Goal: Information Seeking & Learning: Learn about a topic

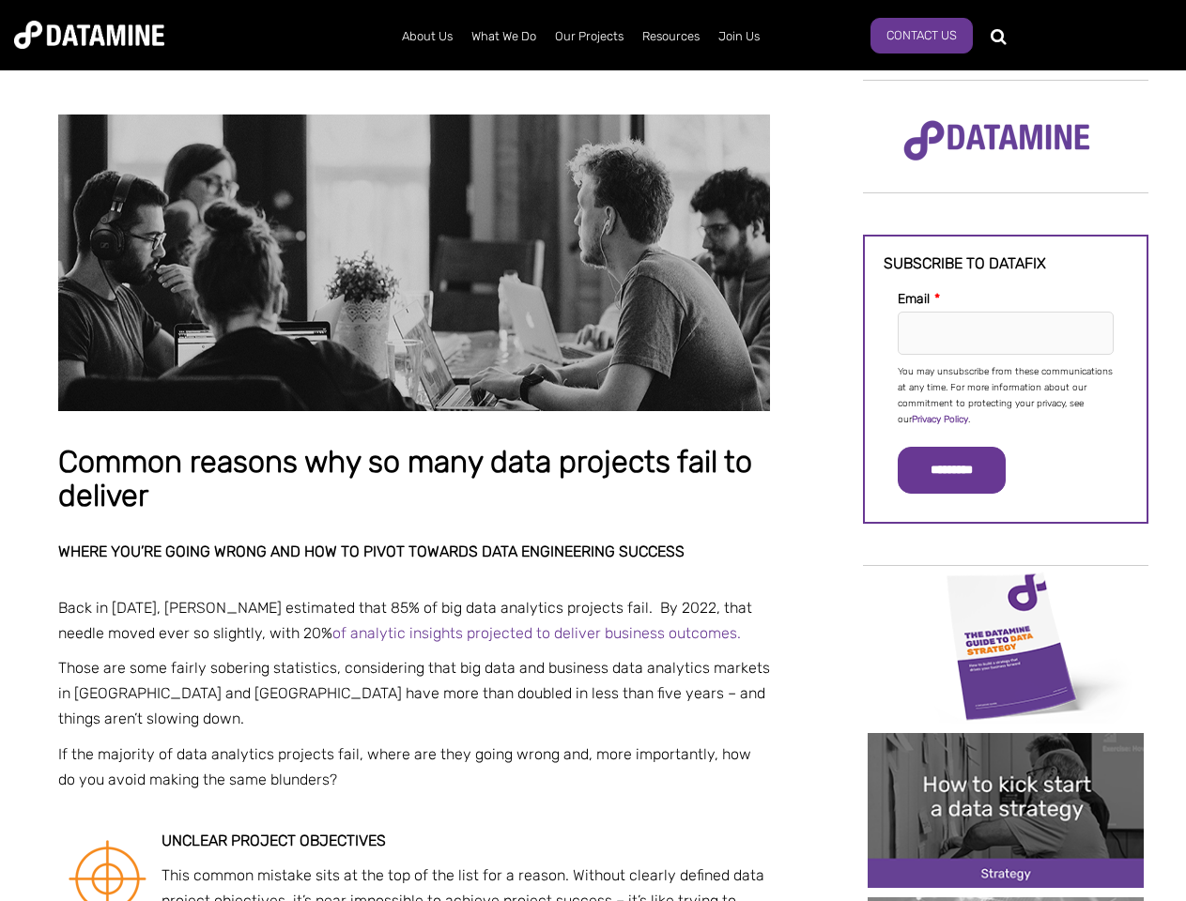
click at [1006, 394] on p "You may unsubscribe from these communications at any time. For more information…" at bounding box center [1006, 396] width 216 height 64
click at [962, 470] on input "*********" at bounding box center [952, 470] width 108 height 47
click at [1006, 645] on img "Image grid with {{ image_count }} images." at bounding box center [1006, 645] width 276 height 155
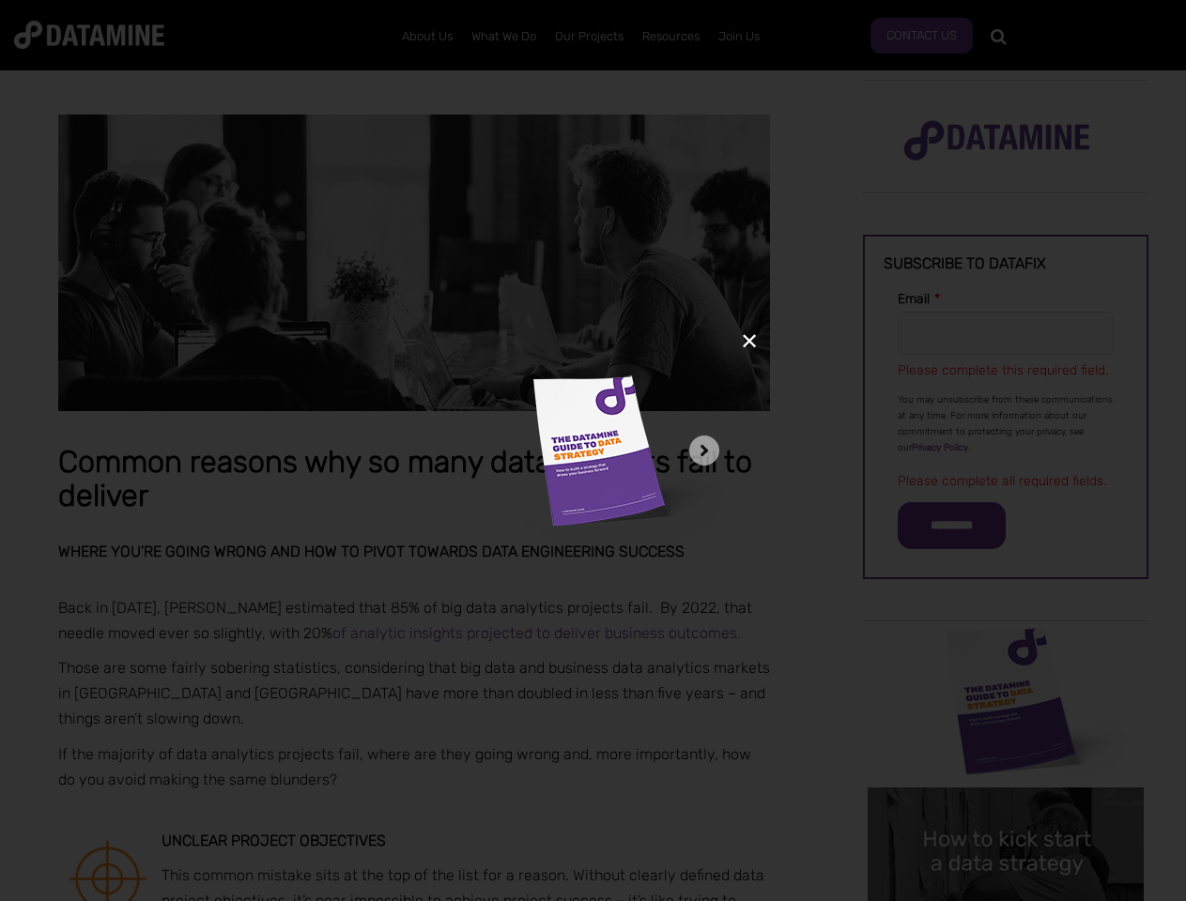
click at [1006, 645] on div "✕" at bounding box center [593, 450] width 1186 height 901
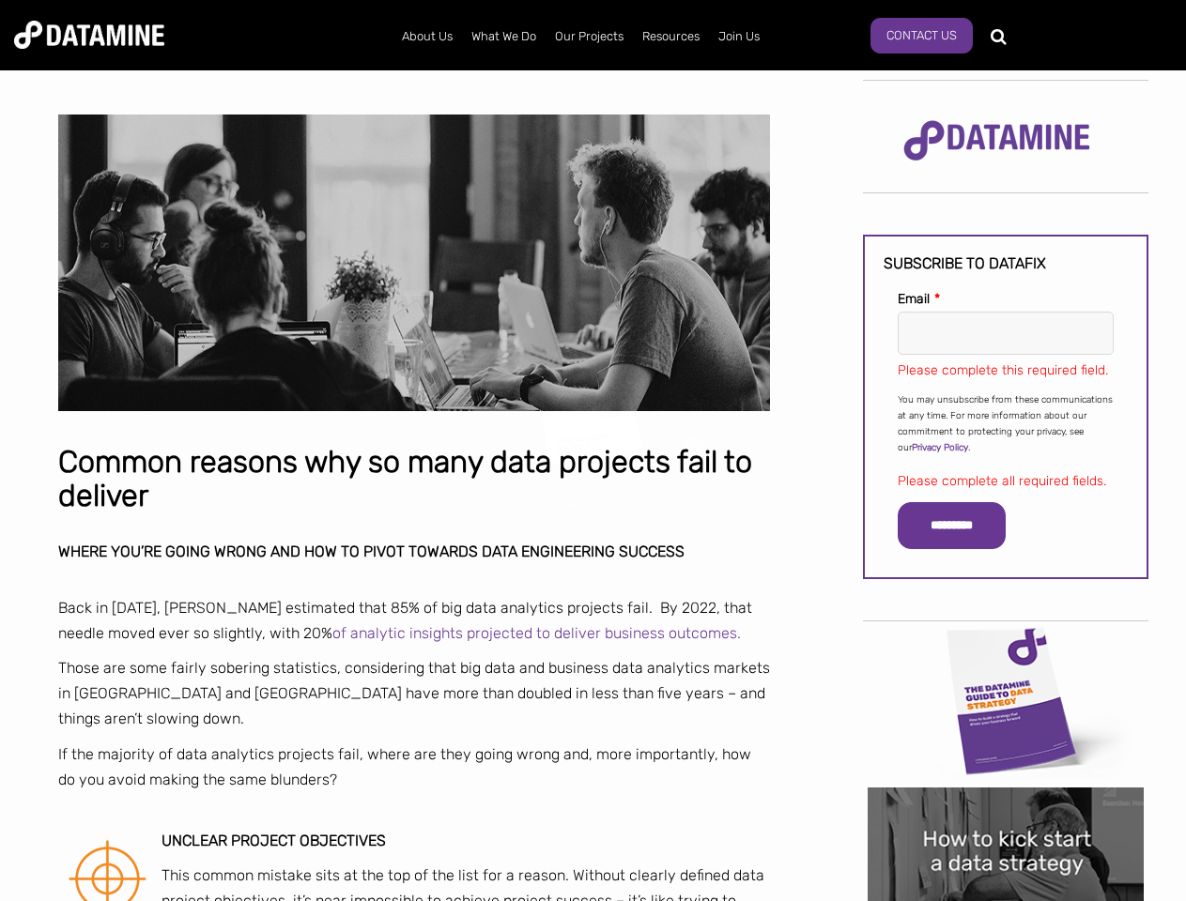
click at [1006, 810] on div "✕" at bounding box center [593, 450] width 1186 height 901
click at [1006, 810] on img "Image grid with {{ image_count }} images." at bounding box center [1006, 865] width 276 height 155
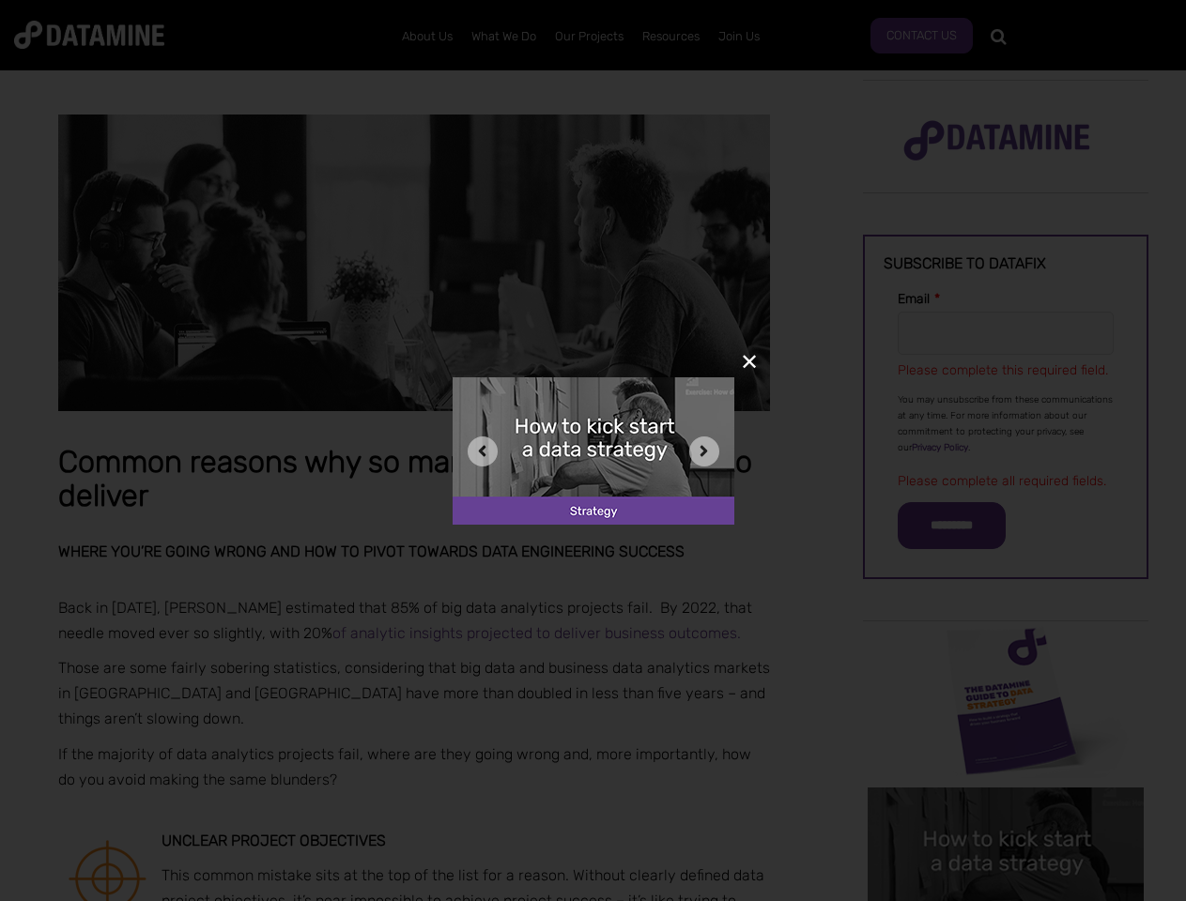
click at [1006, 900] on div "✕" at bounding box center [593, 450] width 1186 height 901
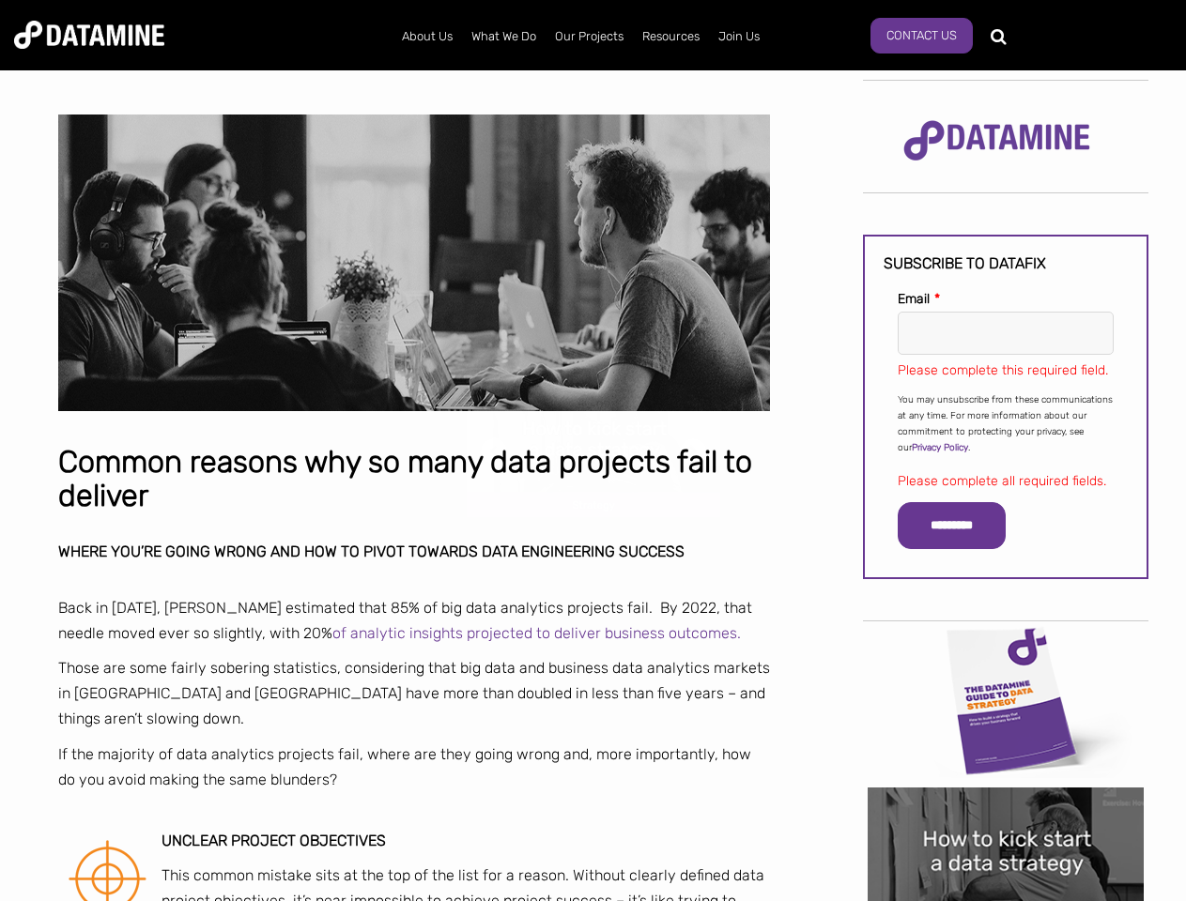
click at [1006, 900] on div "✕" at bounding box center [593, 450] width 1186 height 901
